Goal: Check status: Check status

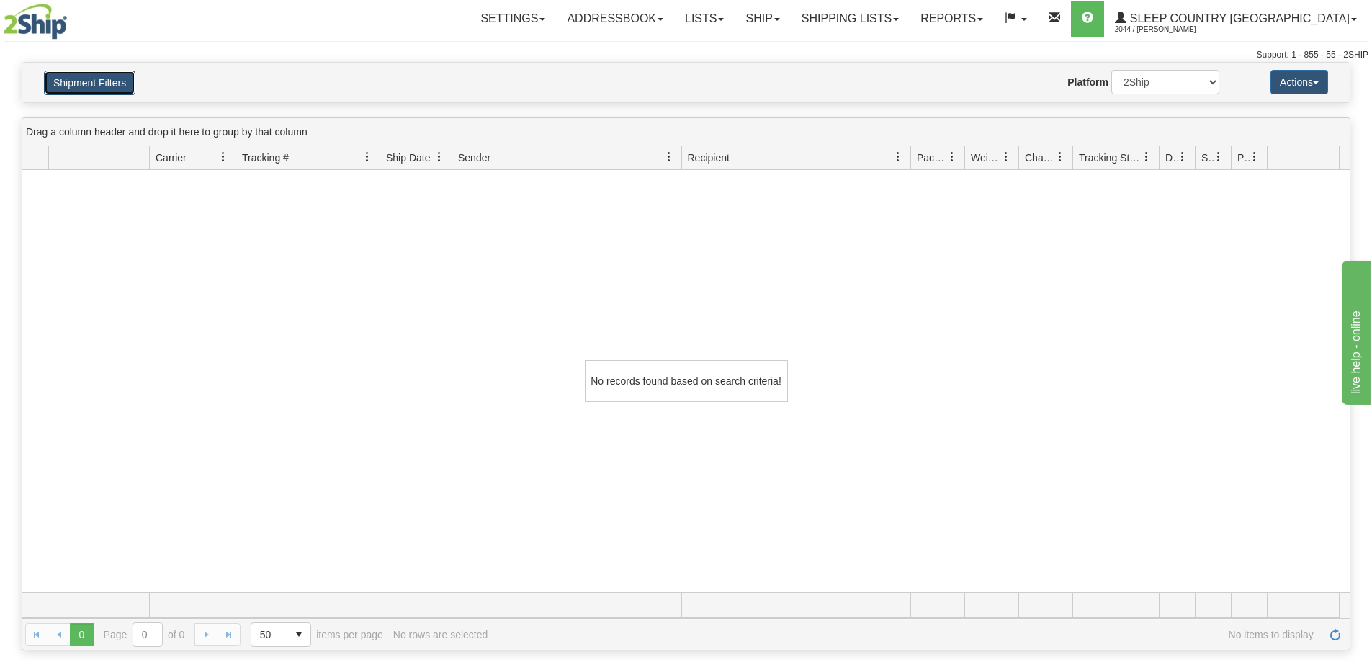
click at [103, 88] on button "Shipment Filters" at bounding box center [89, 83] width 91 height 24
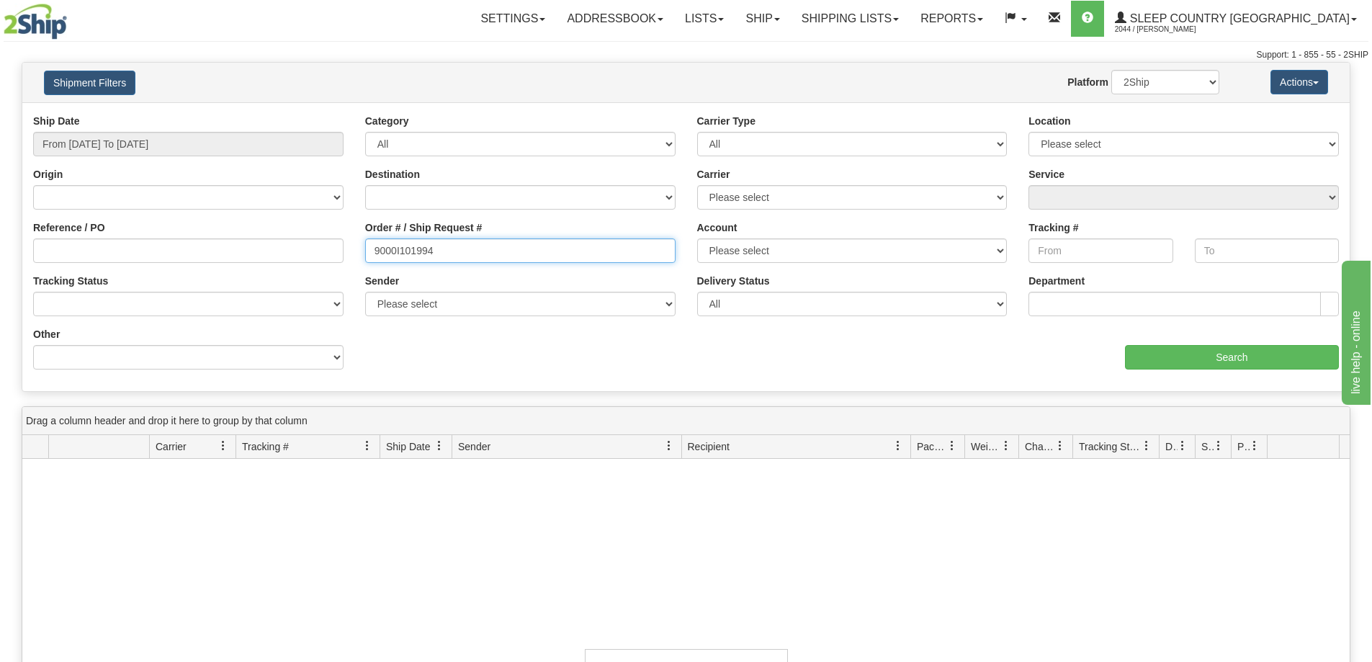
click at [507, 247] on input "9000I101994" at bounding box center [520, 250] width 310 height 24
paste input "2I100537"
type input "9002I100537"
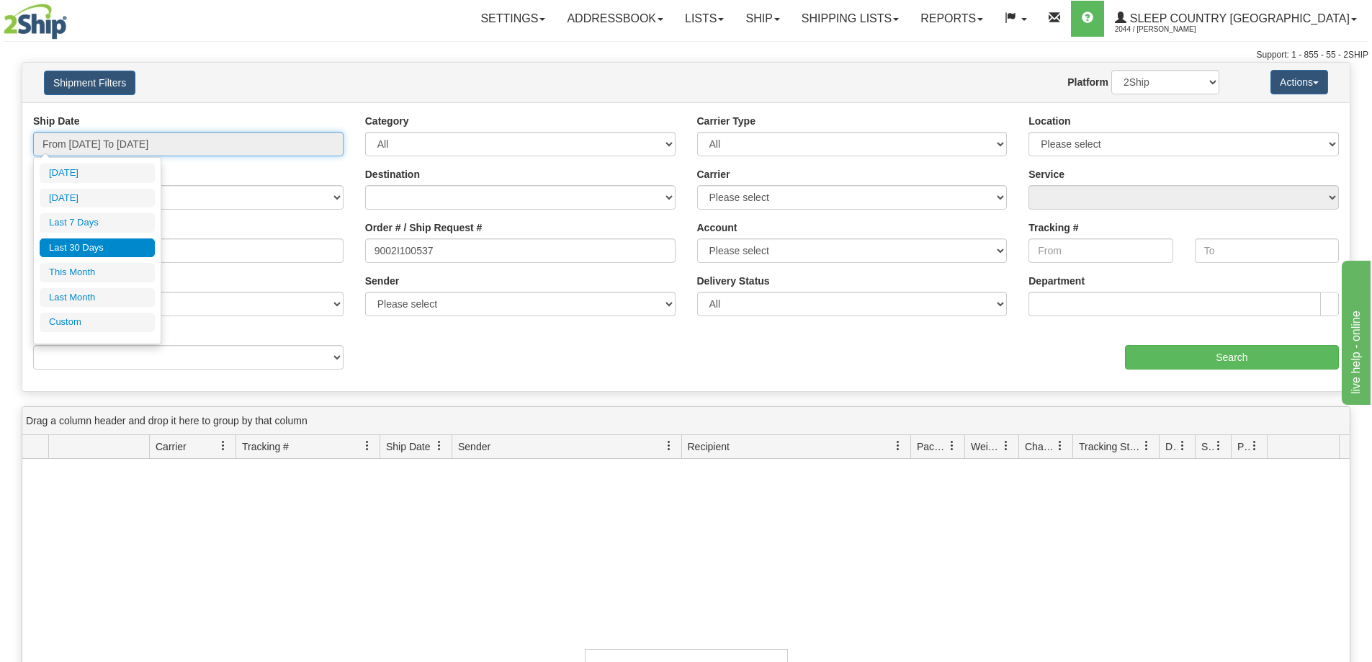
click at [165, 139] on input "From [DATE] To [DATE]" at bounding box center [188, 144] width 310 height 24
click at [126, 240] on li "Last 30 Days" at bounding box center [97, 247] width 115 height 19
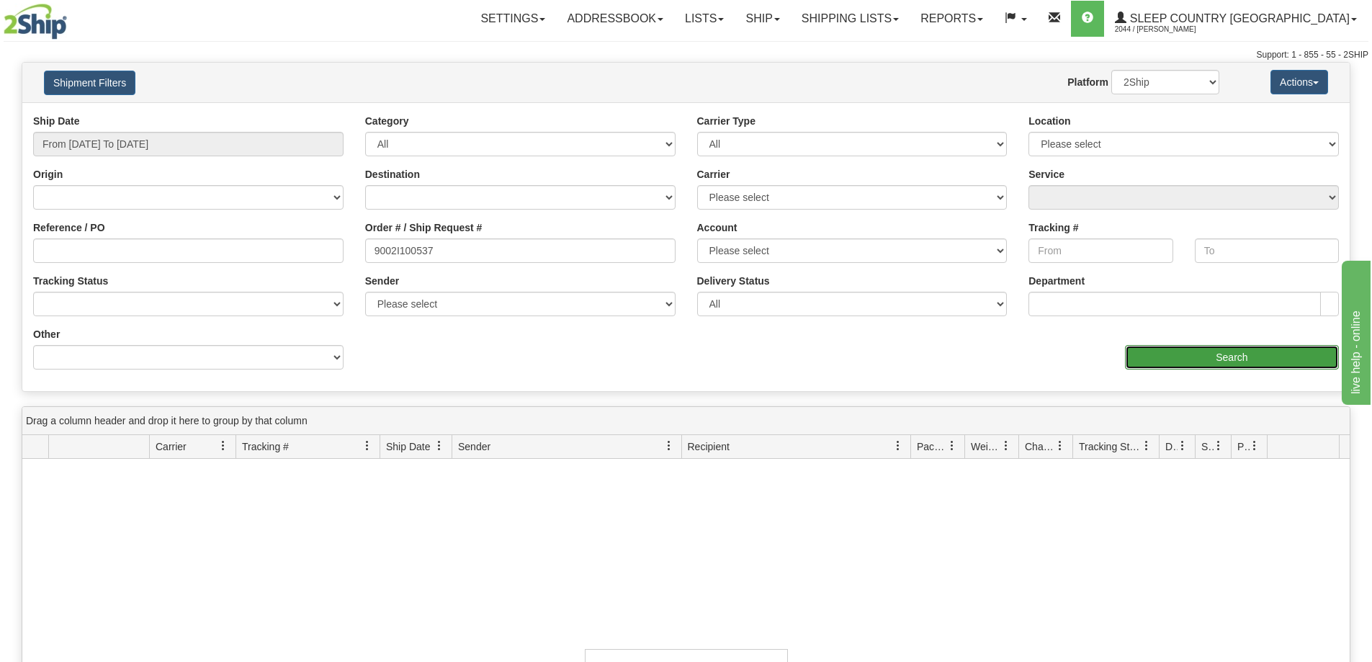
click at [1155, 354] on input "Search" at bounding box center [1232, 357] width 214 height 24
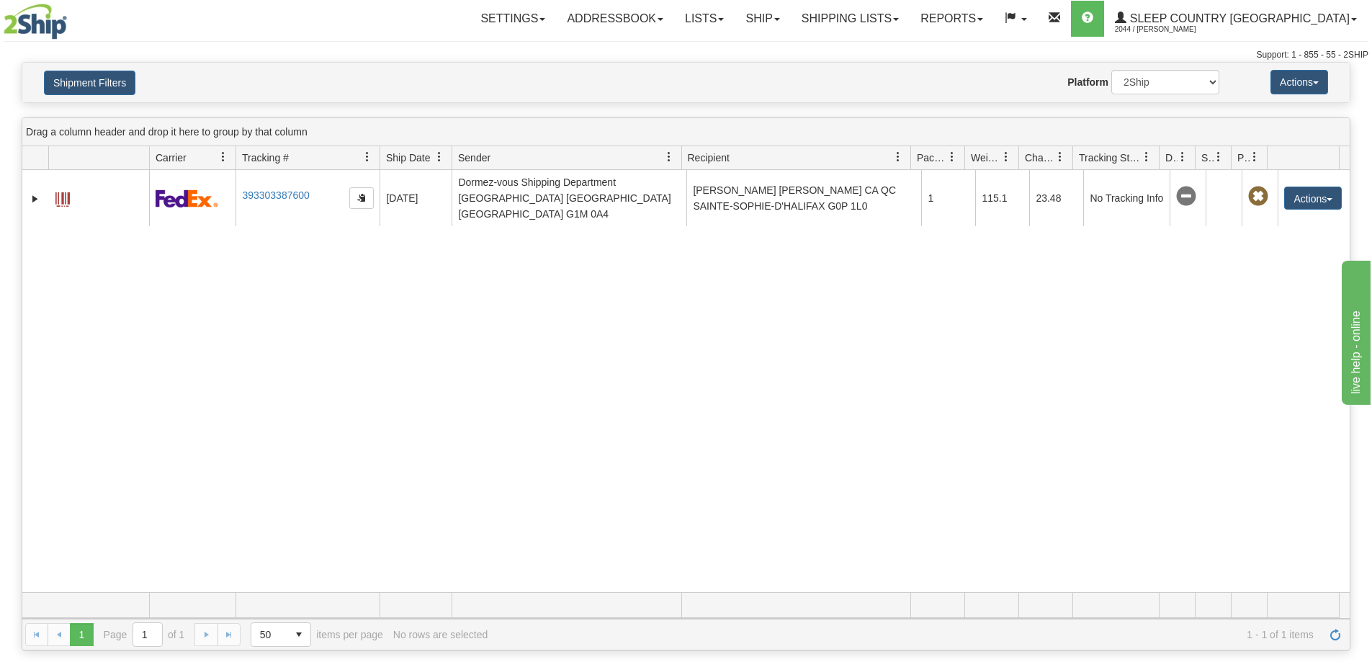
click at [1168, 530] on div "31626875 2044 393303387600 [DATE] [DATE] 11:17:48 AM Dormez-vous Shipping Depar…" at bounding box center [685, 381] width 1327 height 422
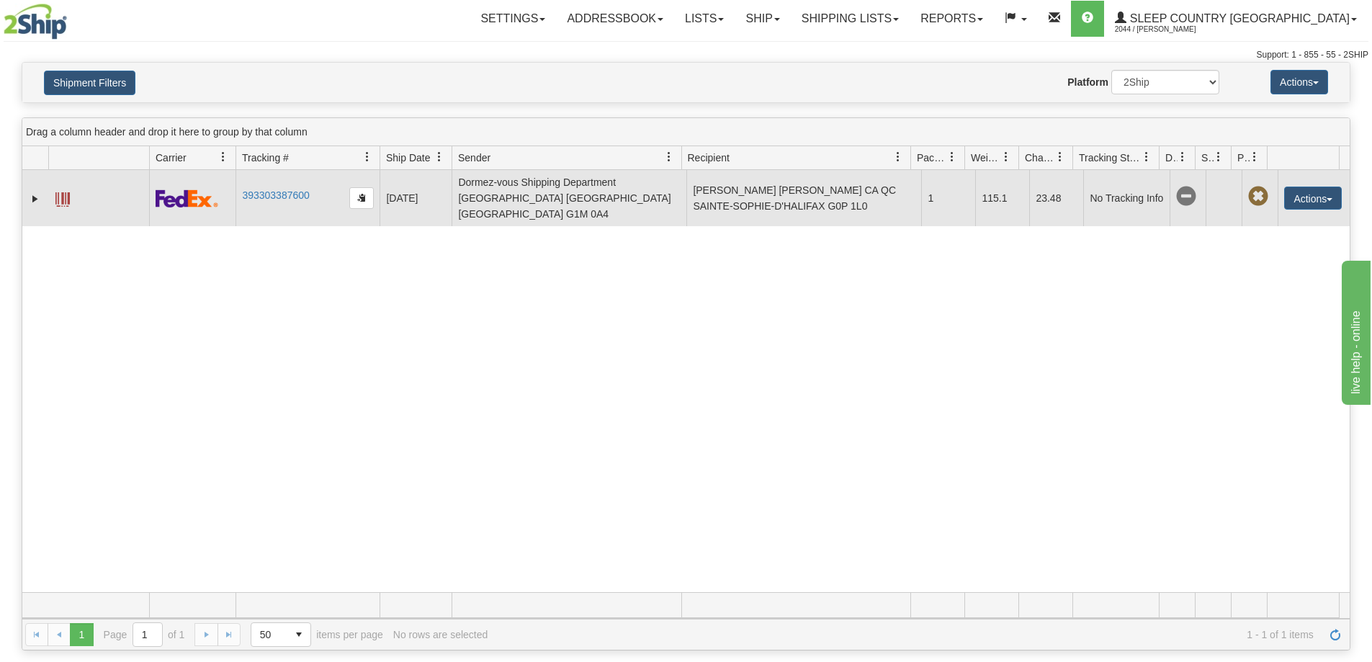
click at [811, 190] on td "[PERSON_NAME] [PERSON_NAME] CA QC SAINTE-SOPHIE-D'HALIFAX G0P 1L0" at bounding box center [803, 198] width 235 height 56
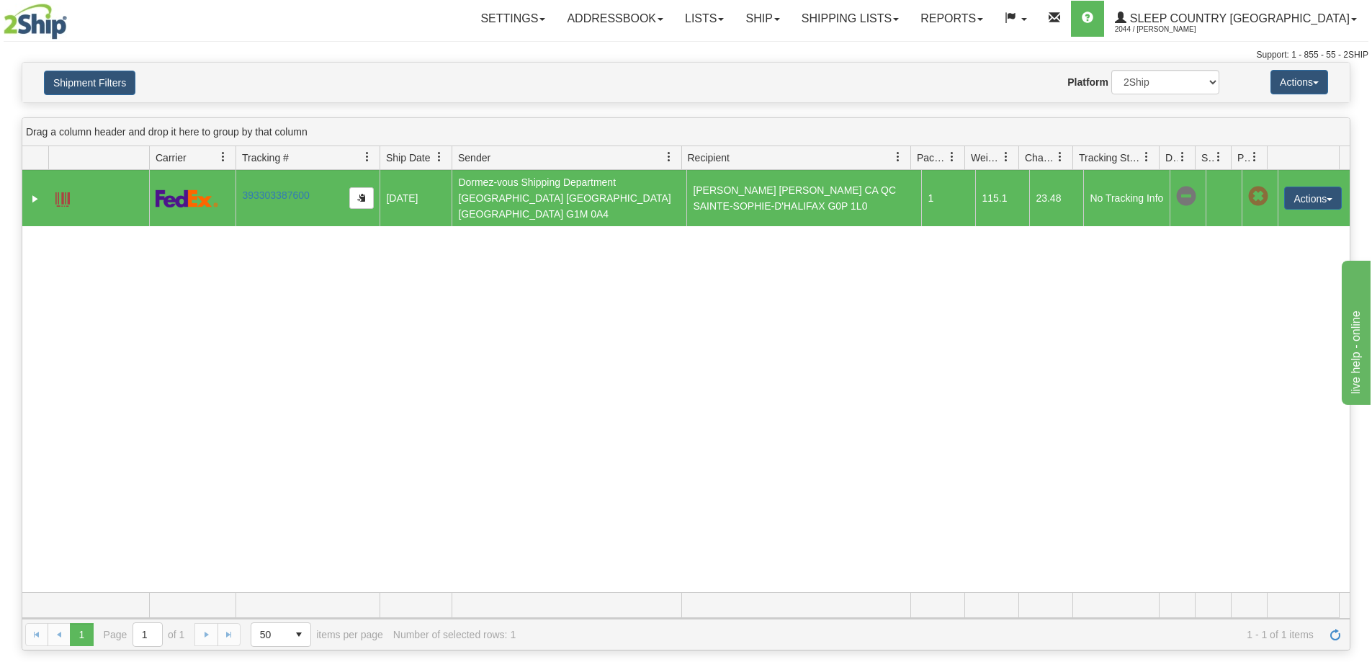
click at [177, 499] on div "31626875 2044 393303387600 [DATE] [DATE] 11:17:48 AM Dormez-vous Shipping Depar…" at bounding box center [685, 381] width 1327 height 422
